Goal: Task Accomplishment & Management: Use online tool/utility

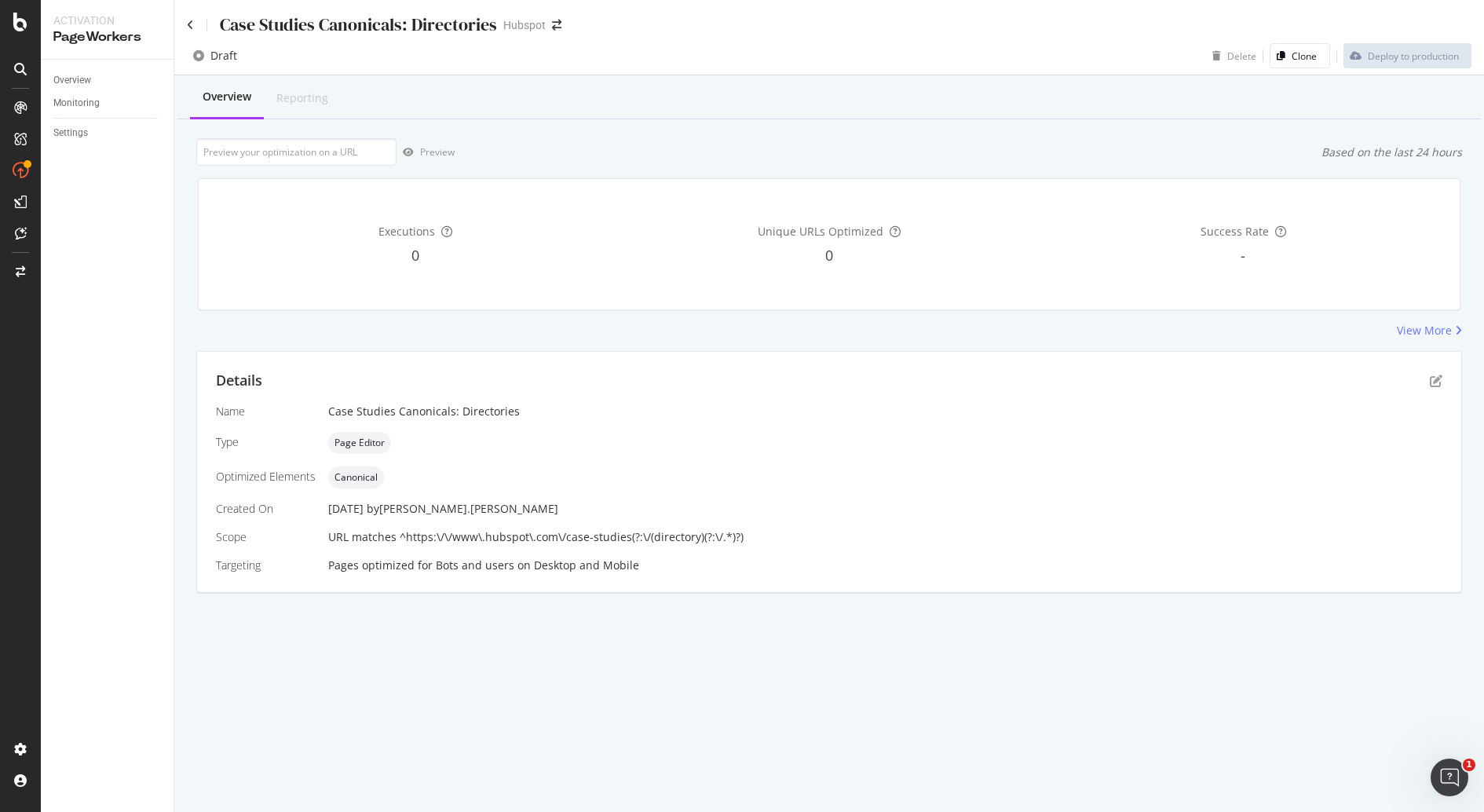
click at [710, 682] on div "Case Studies Canonicals: Directories Hubspot Draft Delete Clone Deploy to produ…" at bounding box center [829, 406] width 1310 height 812
click at [182, 19] on div "Case Studies Canonicals: Directories Hubspot" at bounding box center [829, 19] width 1310 height 37
click at [188, 23] on icon at bounding box center [191, 25] width 7 height 11
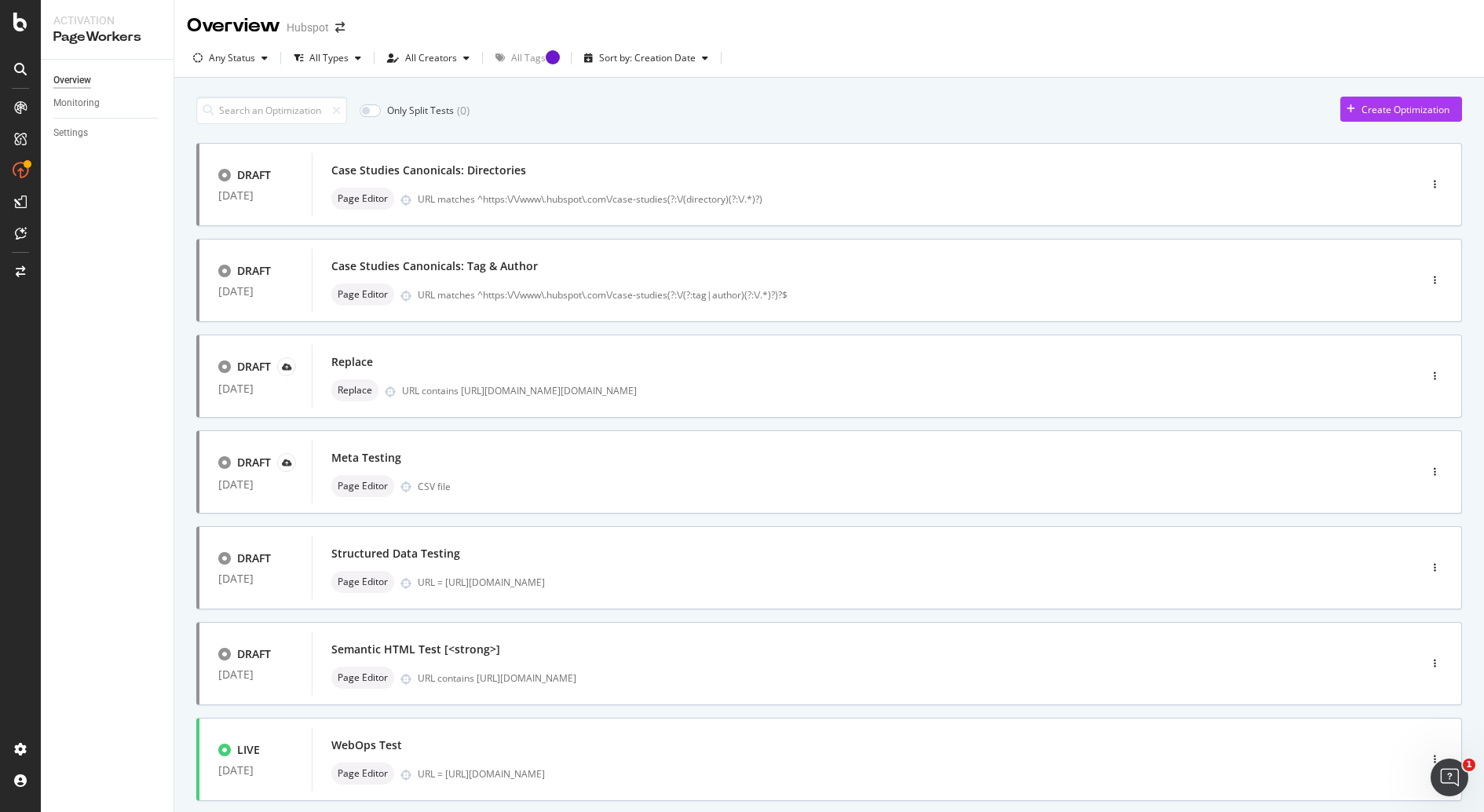
click at [21, 434] on div at bounding box center [20, 416] width 38 height 642
click at [658, 203] on div "URL matches ^https:\/\/www\.hubspot\.com\/case-studies(?:\/(directory)(?:\/.*)?)" at bounding box center [885, 199] width 935 height 13
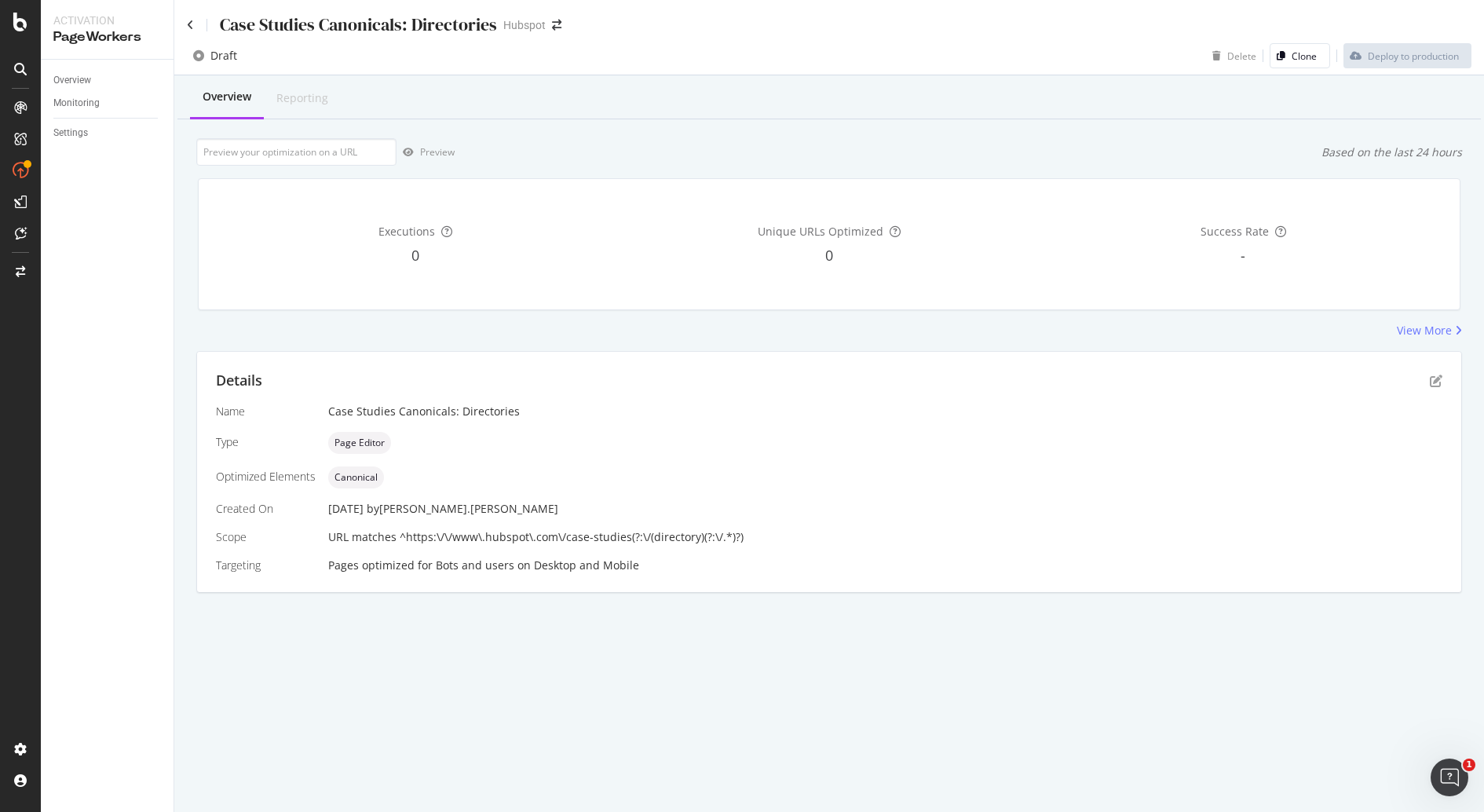
click at [474, 541] on span "URL matches ^https:\/\/www\.hubspot\.com\/case-studies(?:\/(directory)(?:\/.*)?)" at bounding box center [535, 536] width 415 height 15
click at [642, 676] on div "Case Studies Canonicals: Directories Hubspot Draft Delete Clone Deploy to produ…" at bounding box center [829, 406] width 1310 height 812
click at [846, 698] on div "Case Studies Canonicals: Directories Hubspot Draft Delete Clone Deploy to produ…" at bounding box center [829, 406] width 1310 height 812
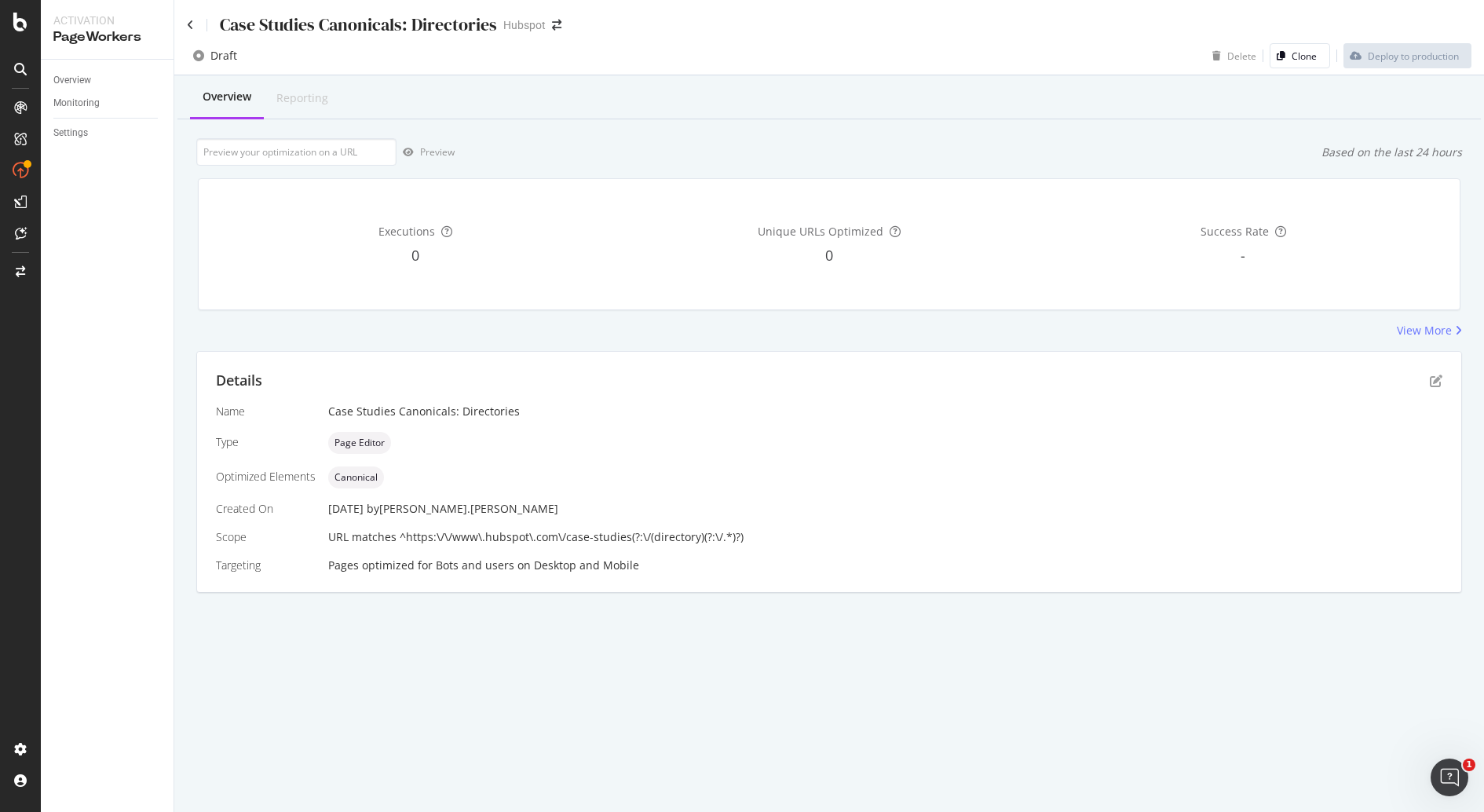
click at [536, 713] on div "Case Studies Canonicals: Directories Hubspot Draft Delete Clone Deploy to produ…" at bounding box center [829, 406] width 1310 height 812
click at [1410, 323] on div "View More" at bounding box center [1424, 330] width 55 height 16
click at [1431, 375] on icon "pen-to-square" at bounding box center [1437, 381] width 13 height 13
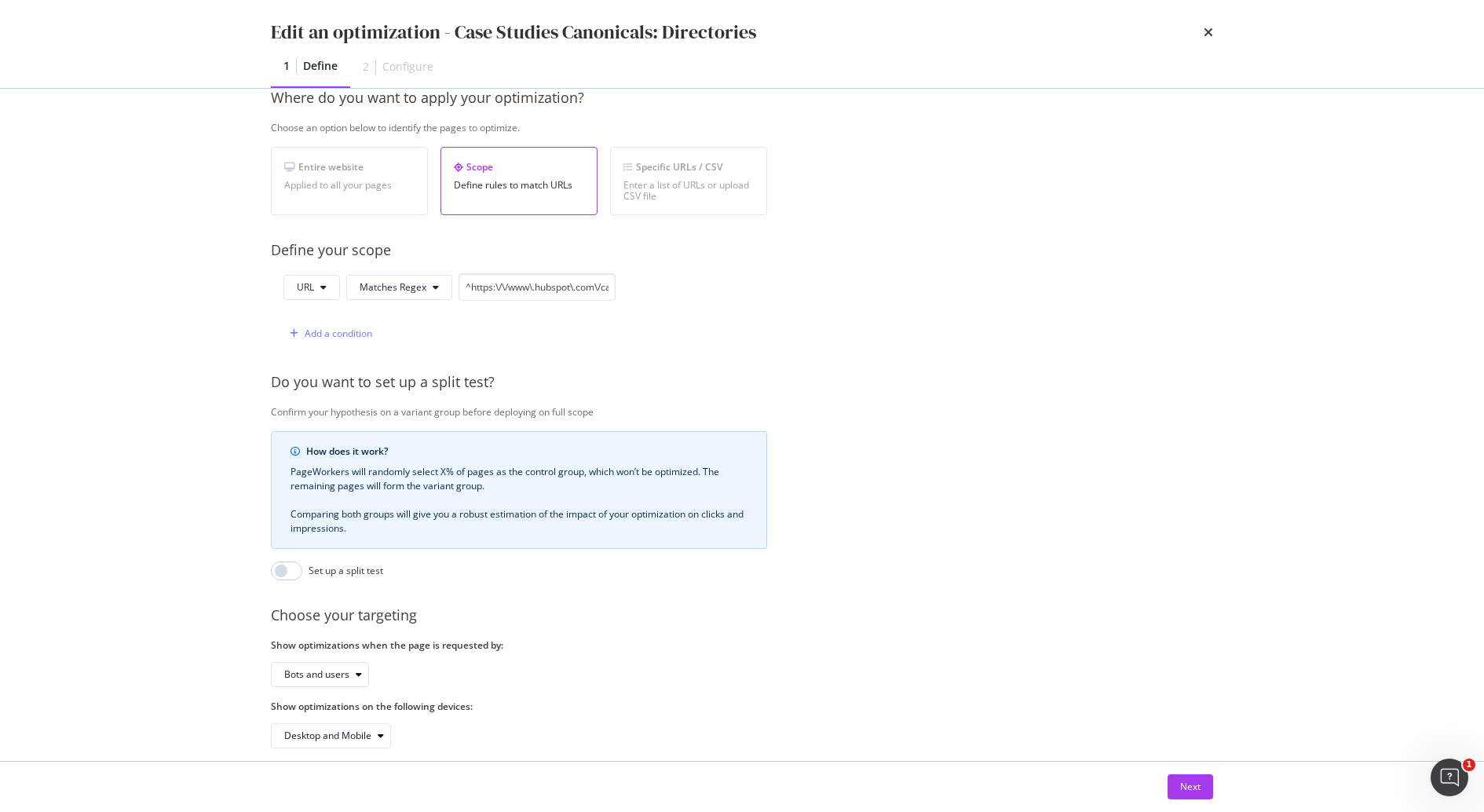
scroll to position [244, 0]
click at [522, 278] on input "^https:\/\/www\.hubspot\.com\/case-studies(?:\/(directory)(?:\/.*)?)" at bounding box center [537, 290] width 157 height 28
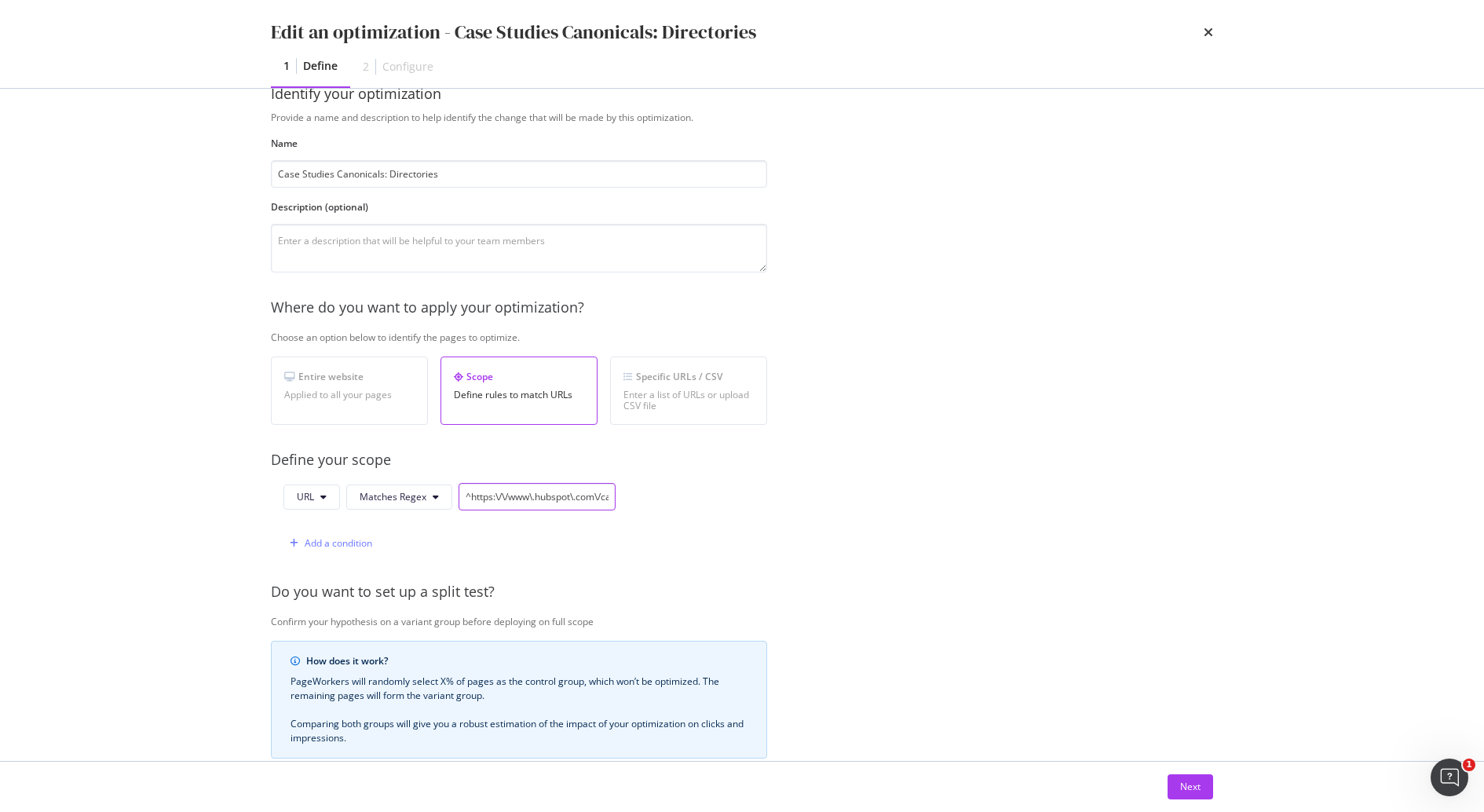
scroll to position [0, 0]
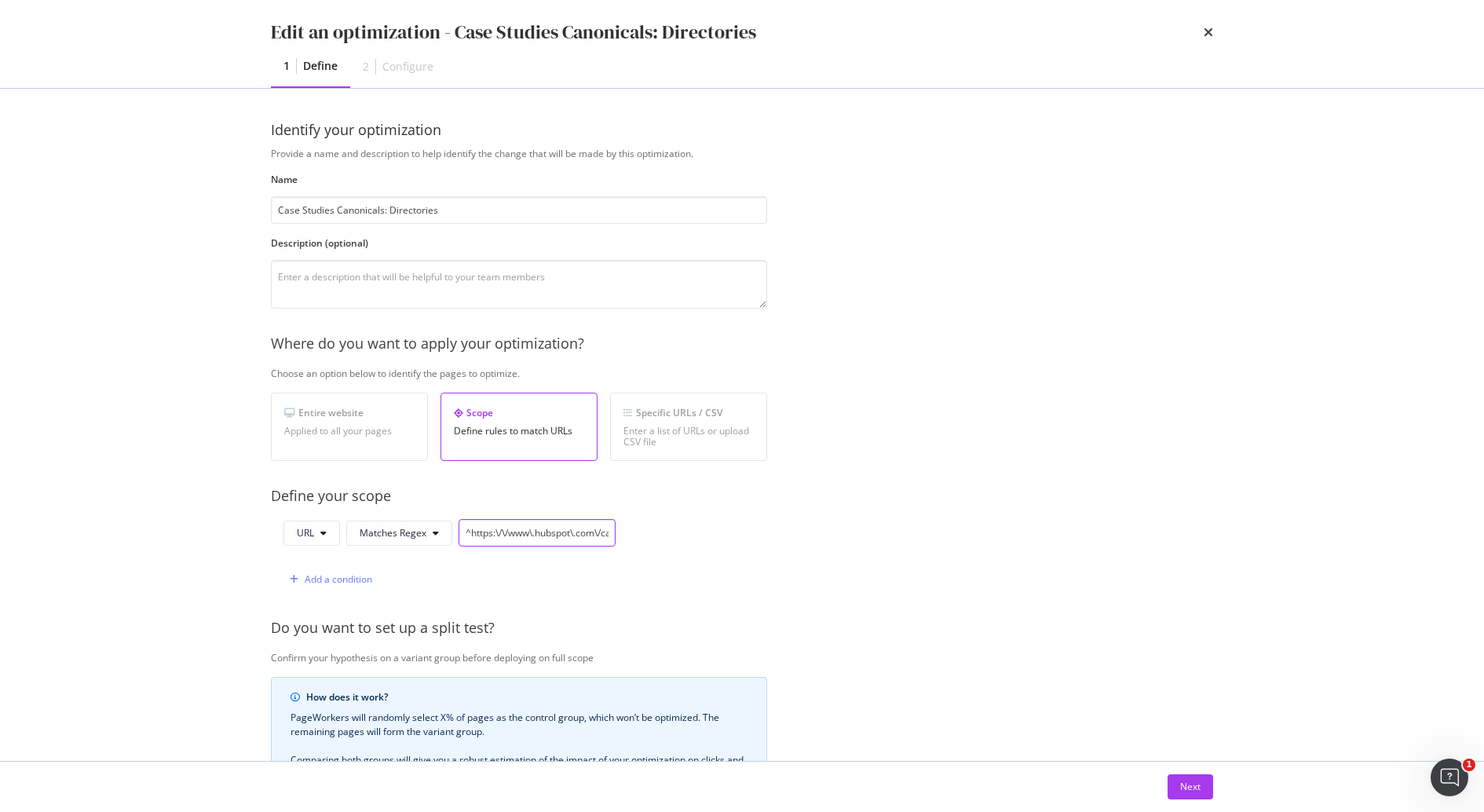
click at [561, 533] on input "^https:\/\/www\.hubspot\.com\/case-studies(?:\/(directory)(?:\/.*)?)" at bounding box center [537, 532] width 157 height 28
click at [420, 66] on div "Configure" at bounding box center [408, 67] width 51 height 16
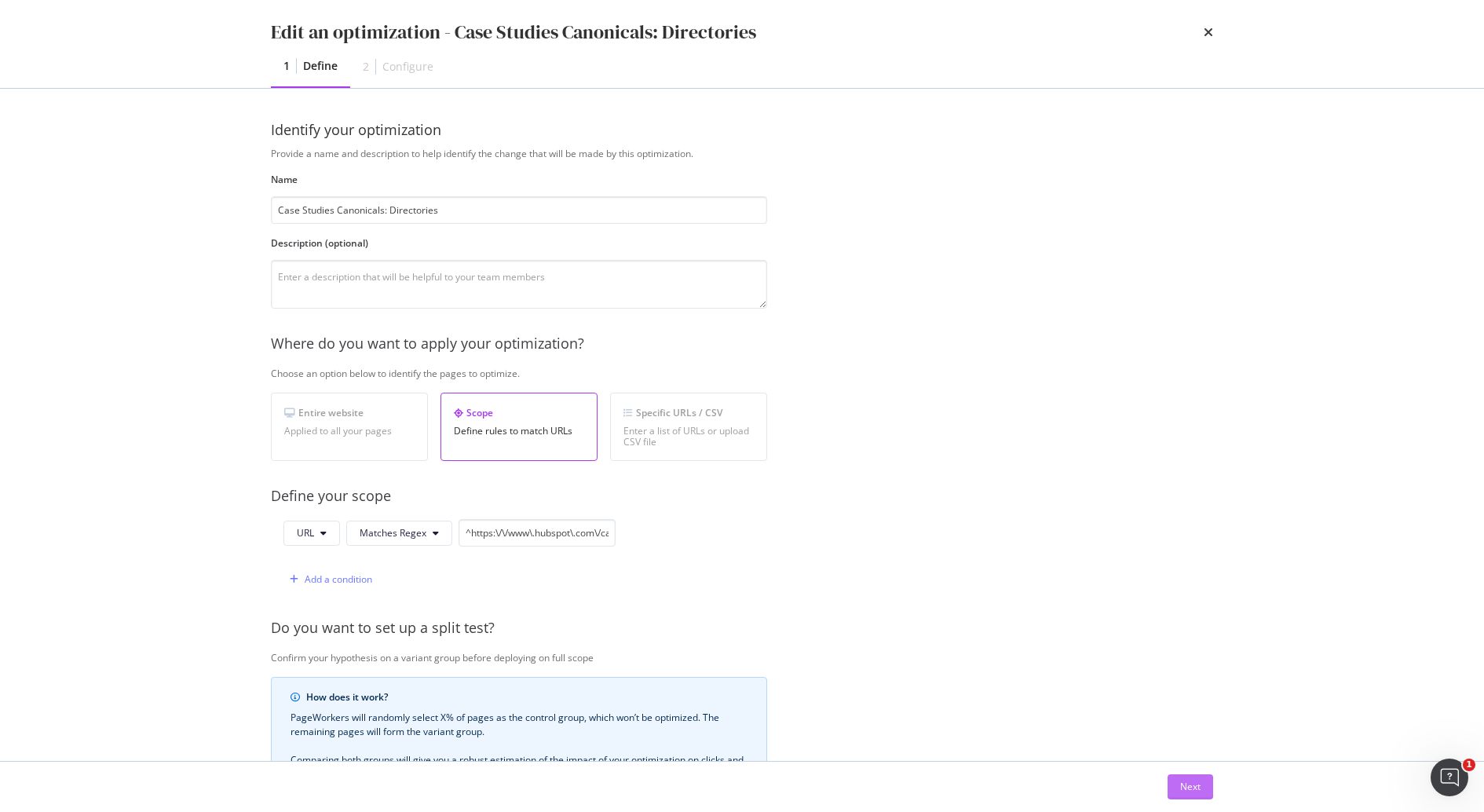
click at [1203, 781] on button "Next" at bounding box center [1190, 786] width 45 height 25
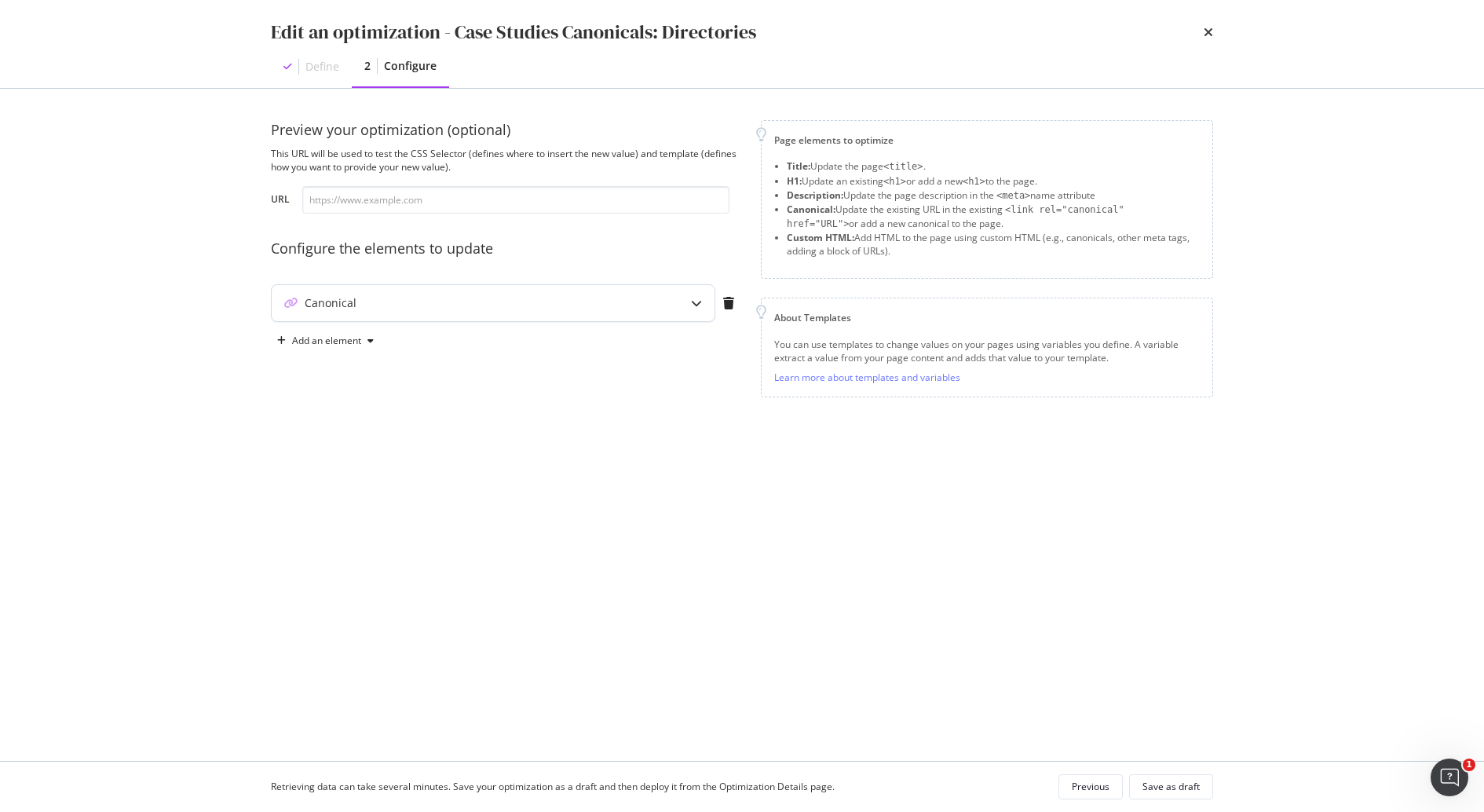
click at [509, 317] on div "Canonical" at bounding box center [493, 303] width 443 height 36
click at [443, 637] on div "Preview your optimization (optional) This URL will be used to test the CSS Sele…" at bounding box center [741, 425] width 942 height 609
click at [1088, 788] on div "Previous" at bounding box center [1090, 786] width 38 height 13
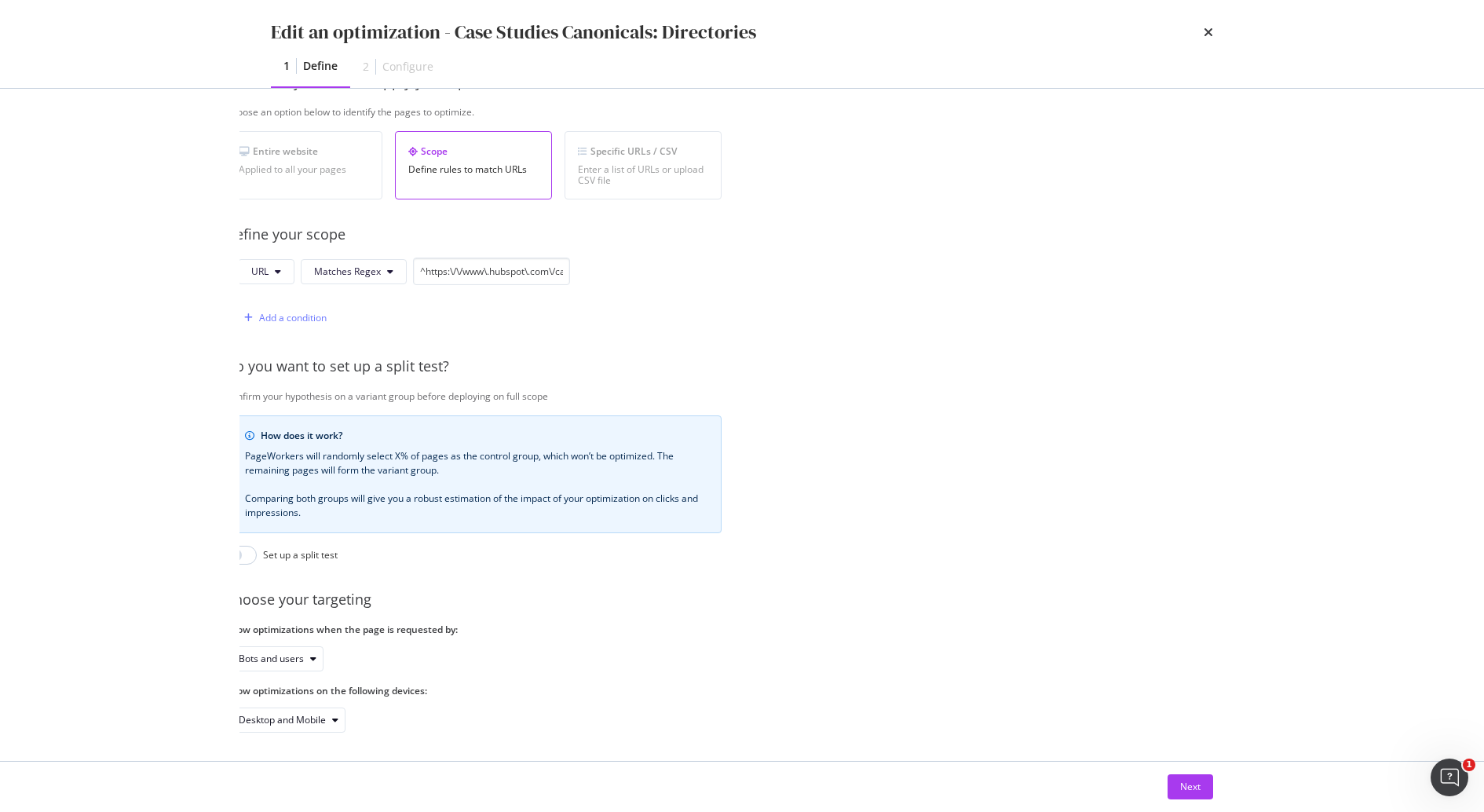
scroll to position [261, 0]
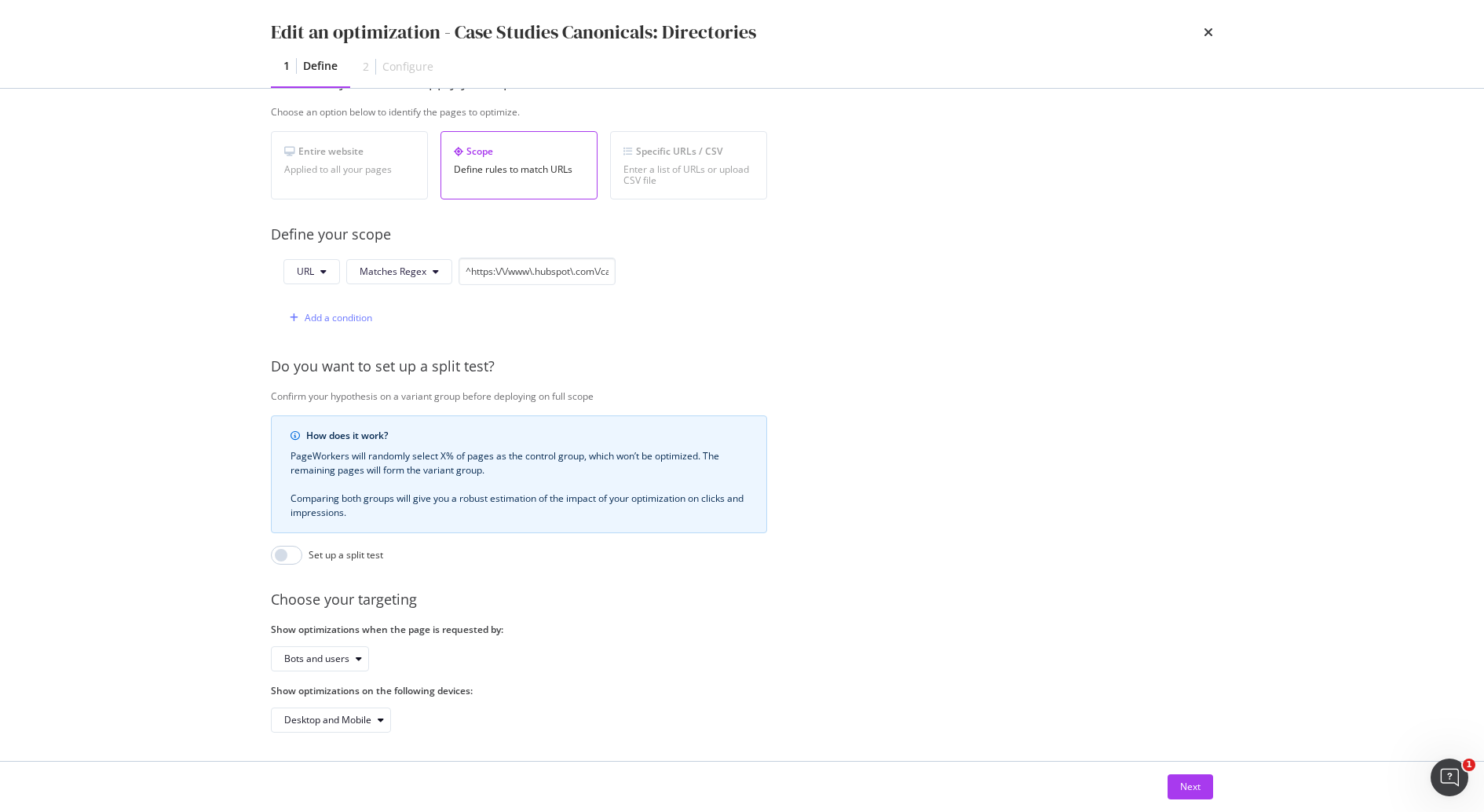
click at [324, 149] on div "Entire website" at bounding box center [349, 151] width 131 height 13
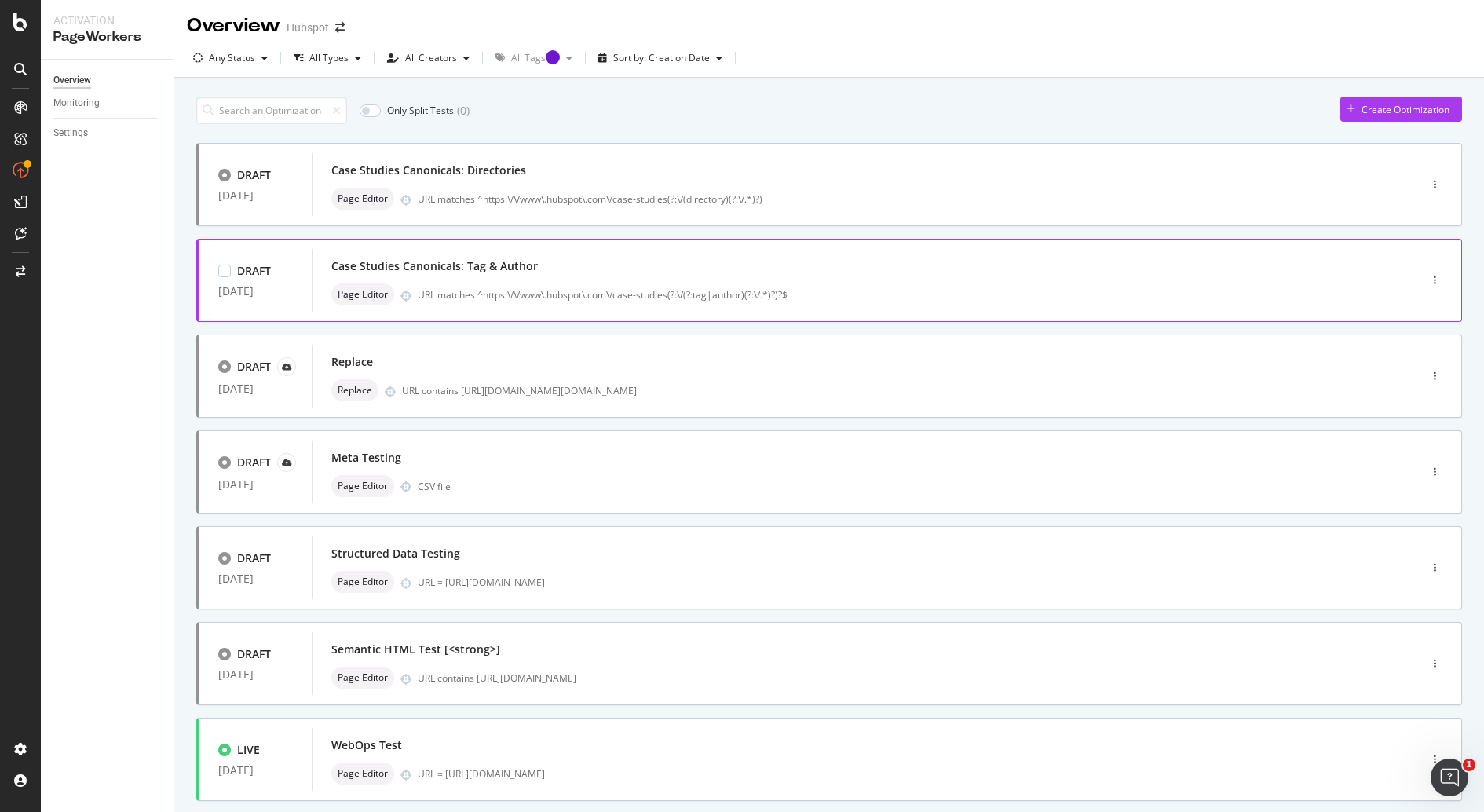
click at [903, 290] on div "URL matches ^https:\/\/www\.hubspot\.com\/case-studies(?:\/(?:tag|author)(?:\/.…" at bounding box center [885, 294] width 935 height 13
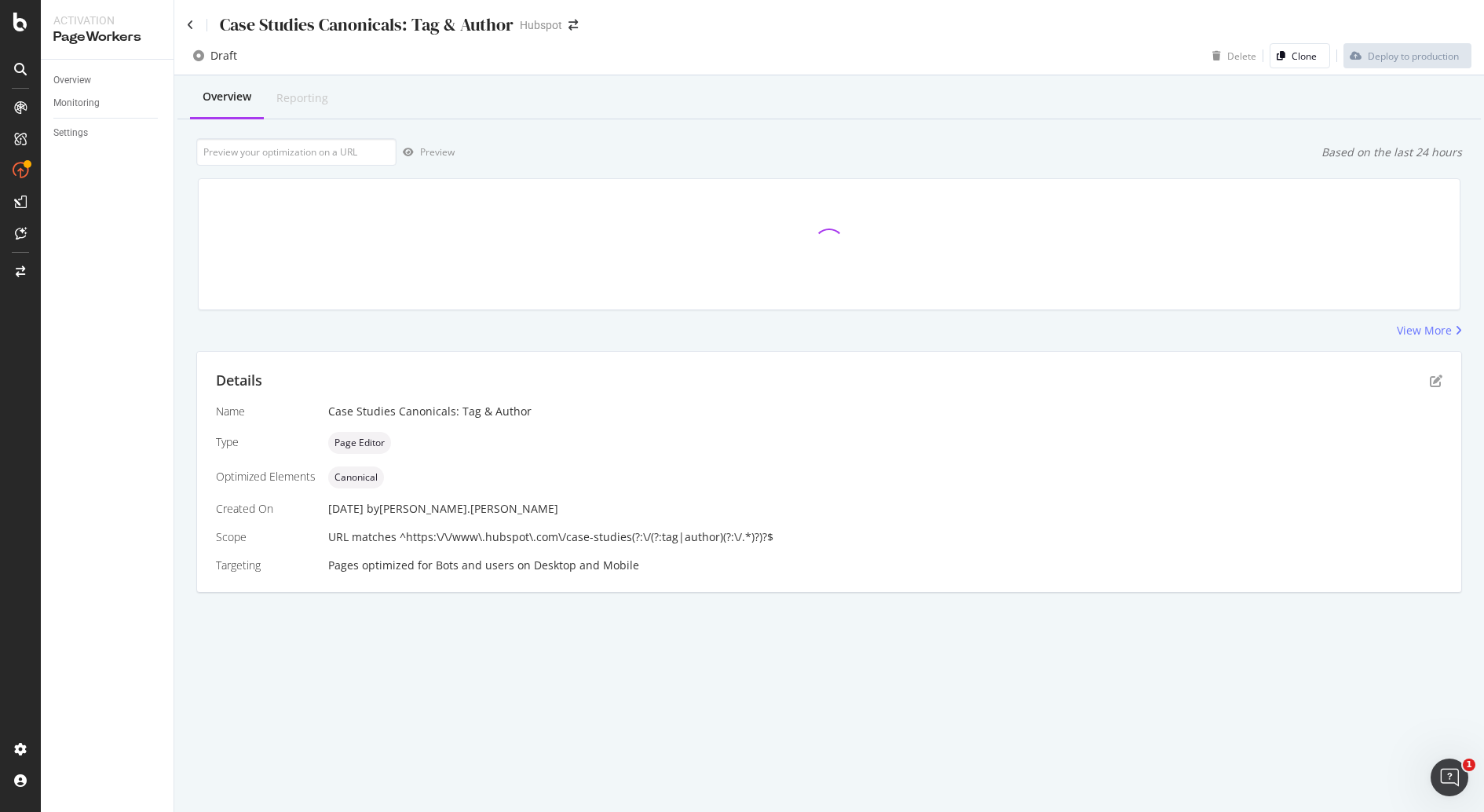
click at [68, 599] on div "Overview Monitoring Settings" at bounding box center [107, 435] width 132 height 752
